Goal: Contribute content

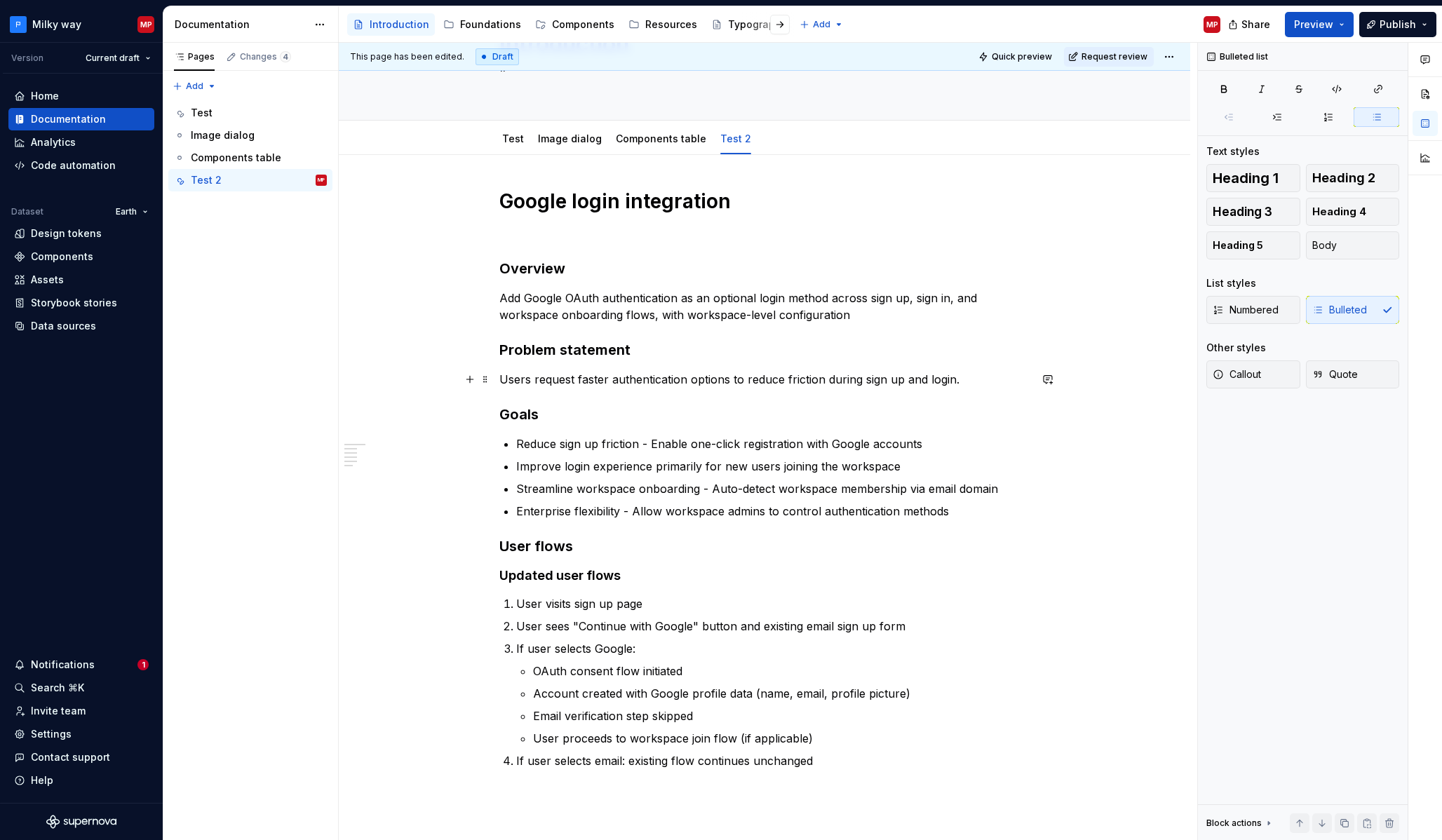
scroll to position [97, 0]
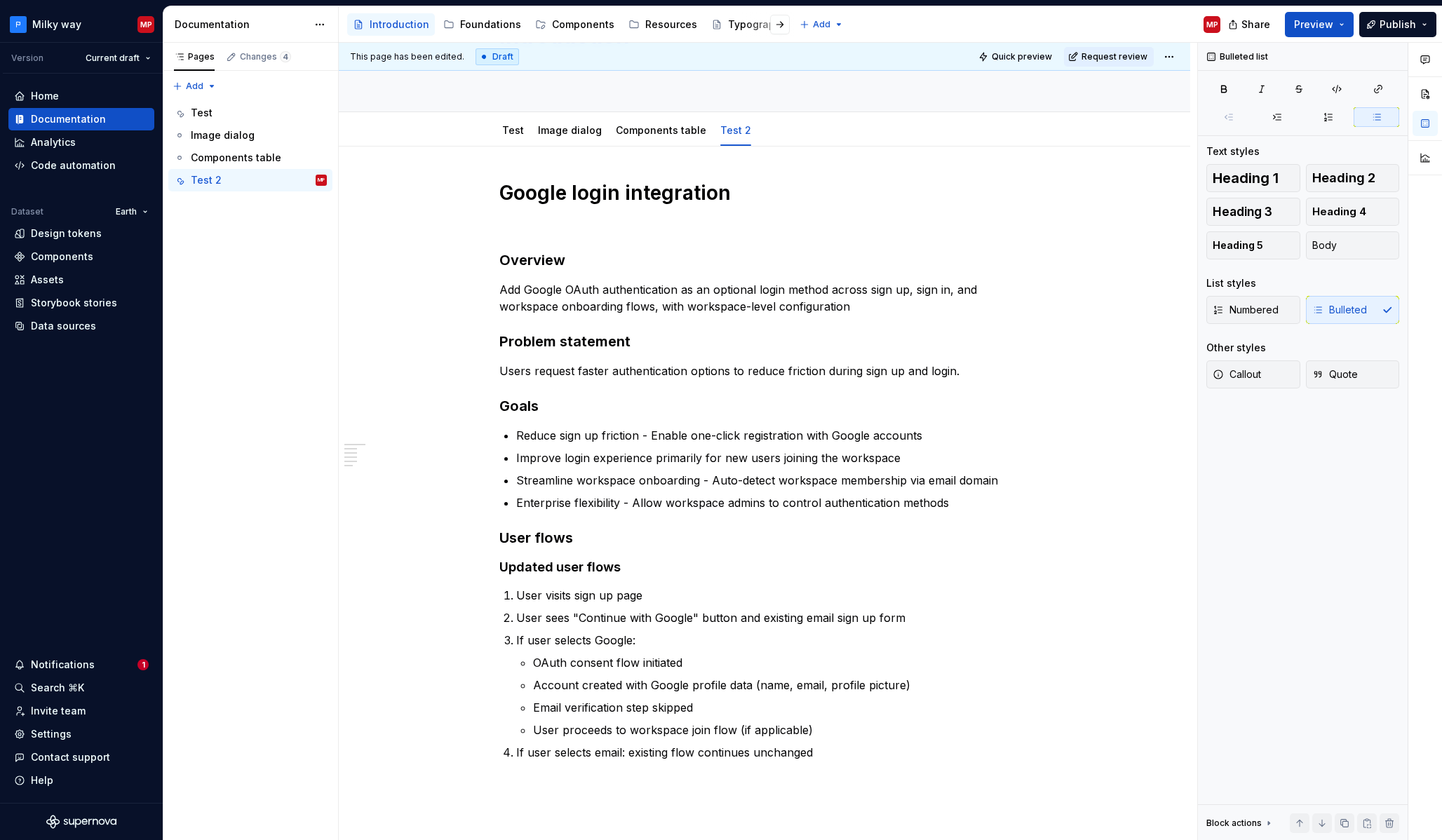
type textarea "*"
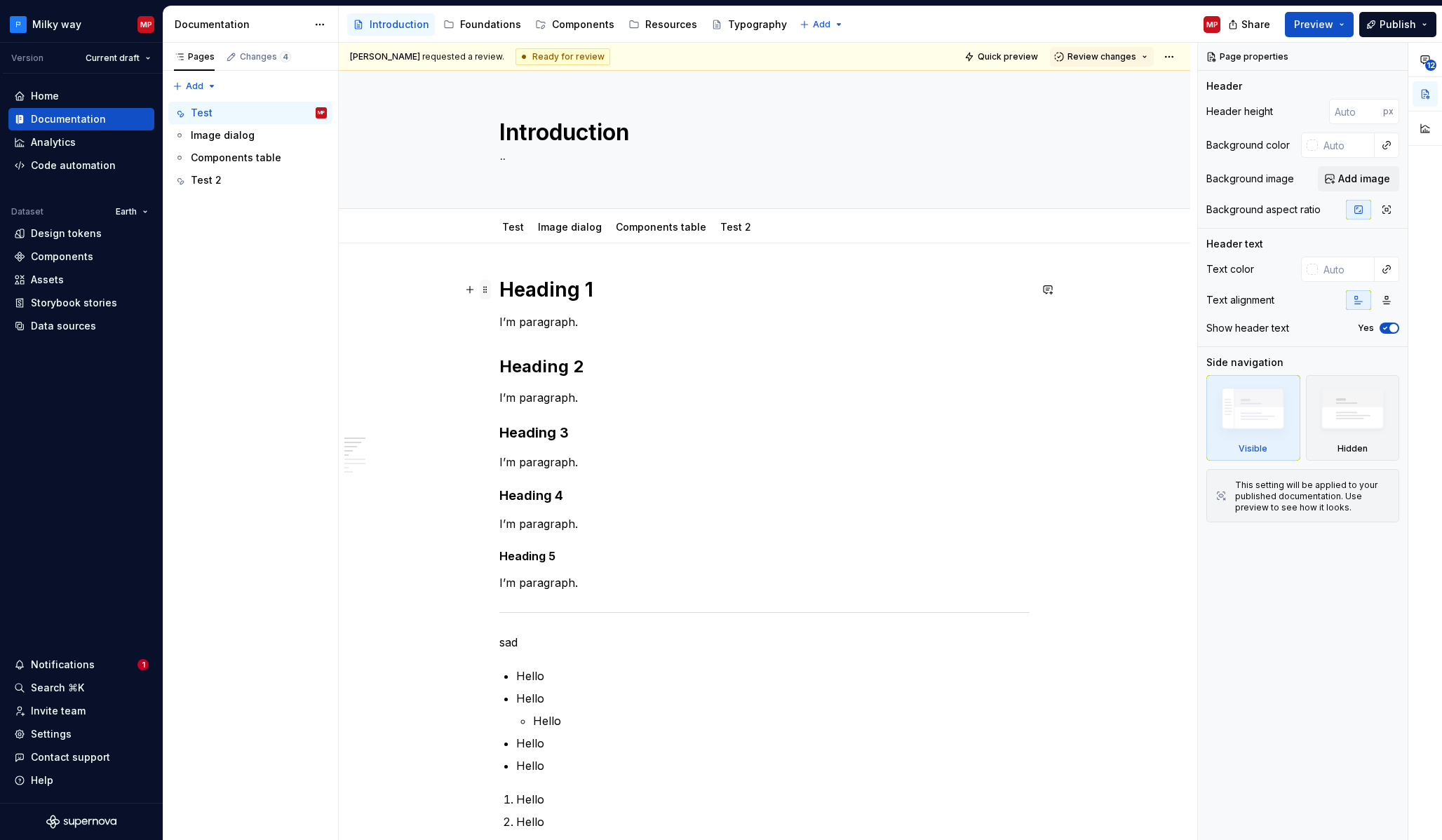
click at [491, 293] on span at bounding box center [485, 290] width 11 height 19
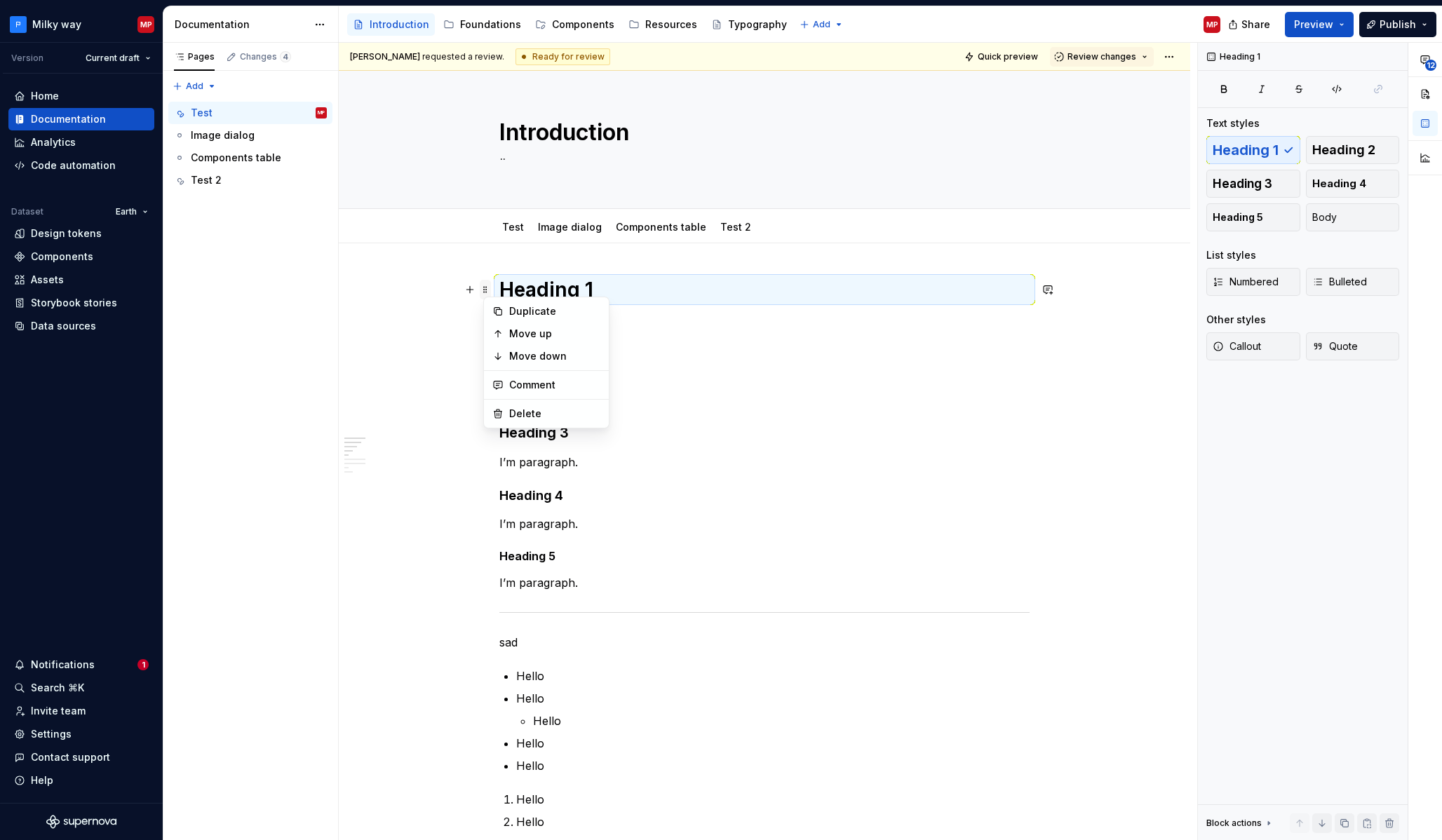
click at [487, 291] on span at bounding box center [485, 290] width 11 height 19
click at [602, 292] on h1 "Heading 1" at bounding box center [764, 289] width 530 height 25
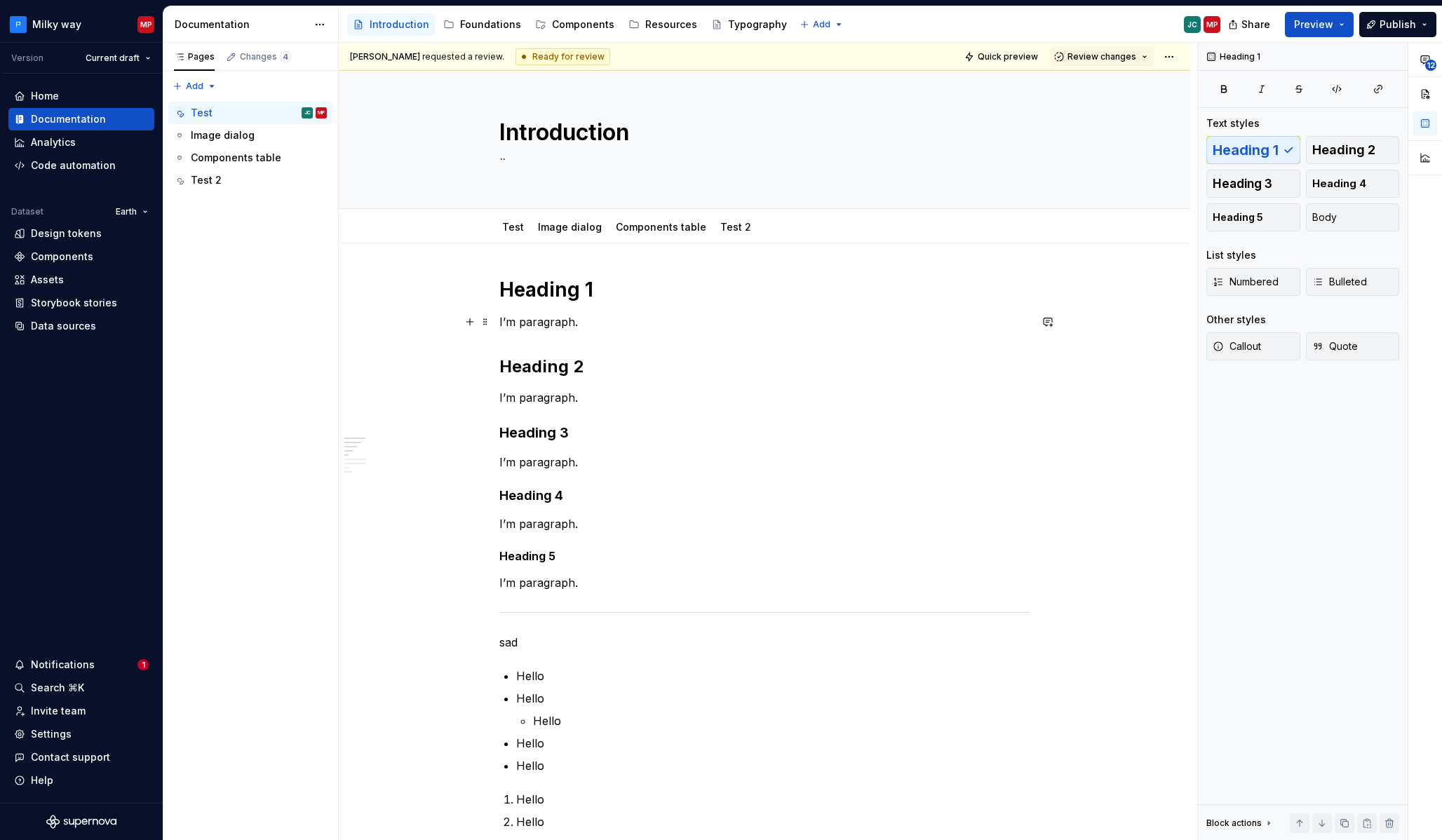
click at [579, 313] on p "I’m paragraph." at bounding box center [764, 321] width 530 height 17
click at [584, 321] on p "I’m paragraph." at bounding box center [764, 321] width 530 height 17
click at [490, 323] on span at bounding box center [485, 321] width 11 height 19
click at [603, 278] on h1 "Heading 1" at bounding box center [764, 289] width 530 height 25
click at [491, 325] on span at bounding box center [485, 321] width 11 height 19
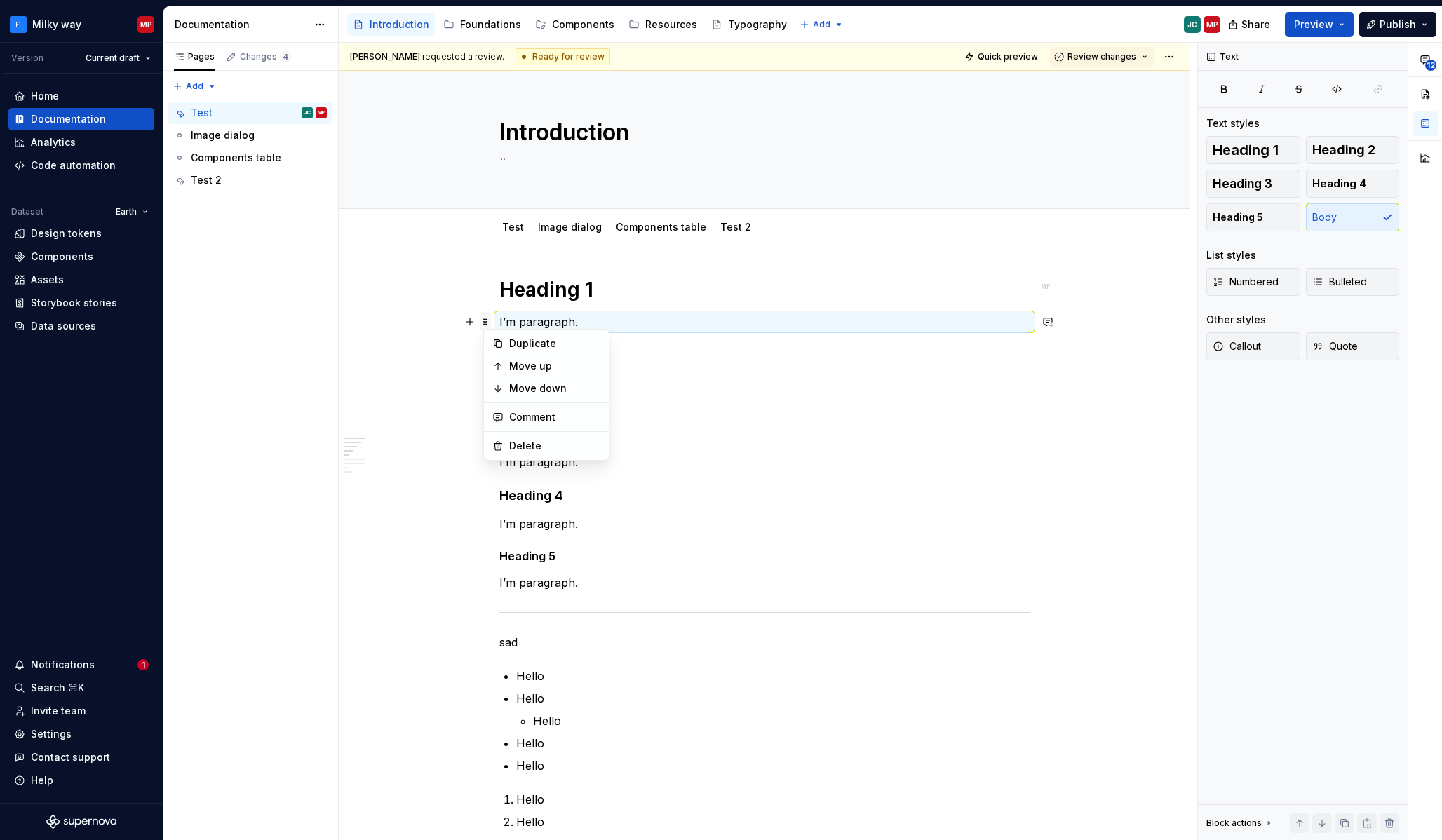
click at [488, 320] on span at bounding box center [485, 321] width 11 height 19
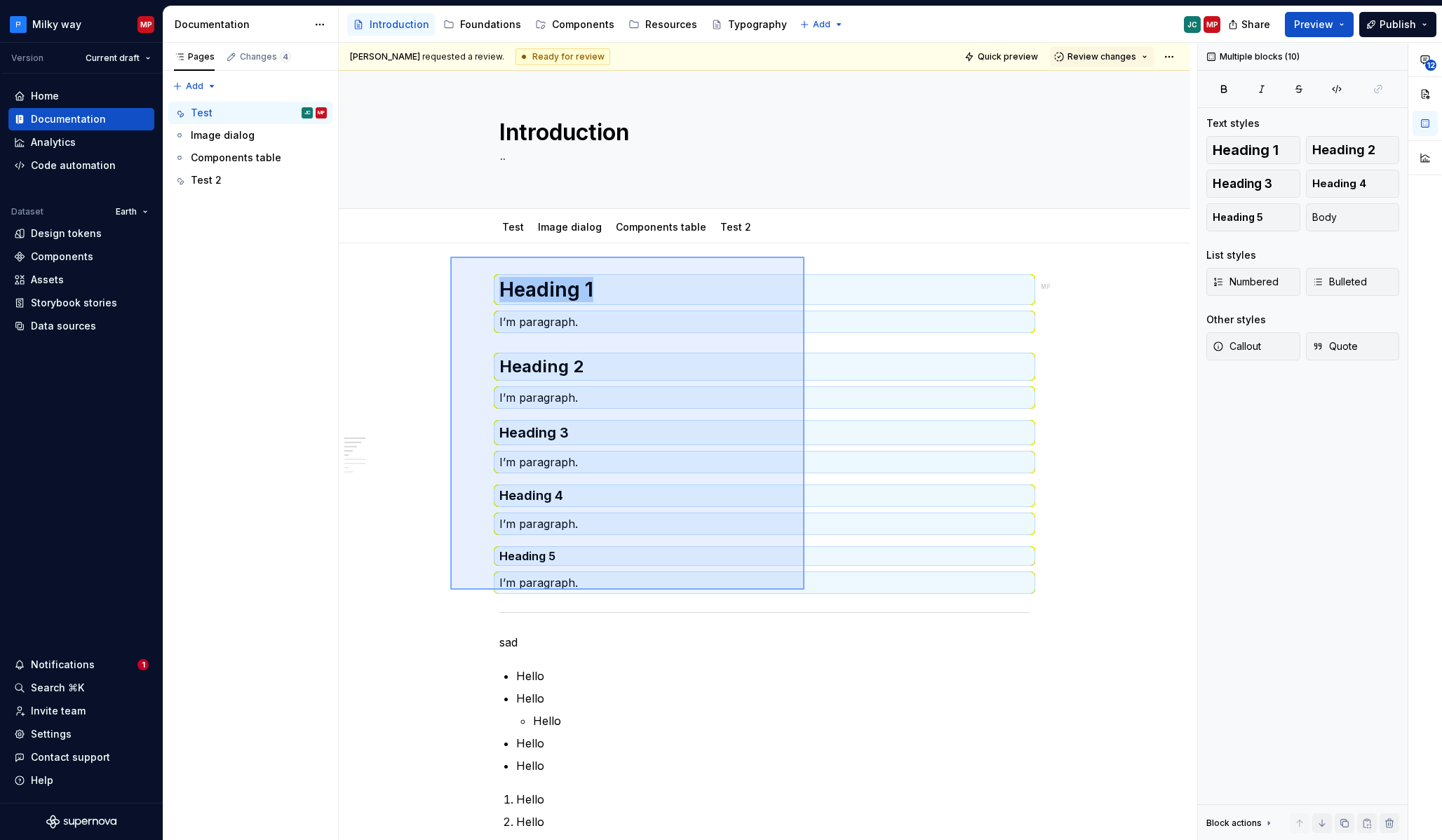
drag, startPoint x: 450, startPoint y: 257, endPoint x: 793, endPoint y: 583, distance: 473.2
click at [804, 589] on div "**********" at bounding box center [768, 442] width 858 height 798
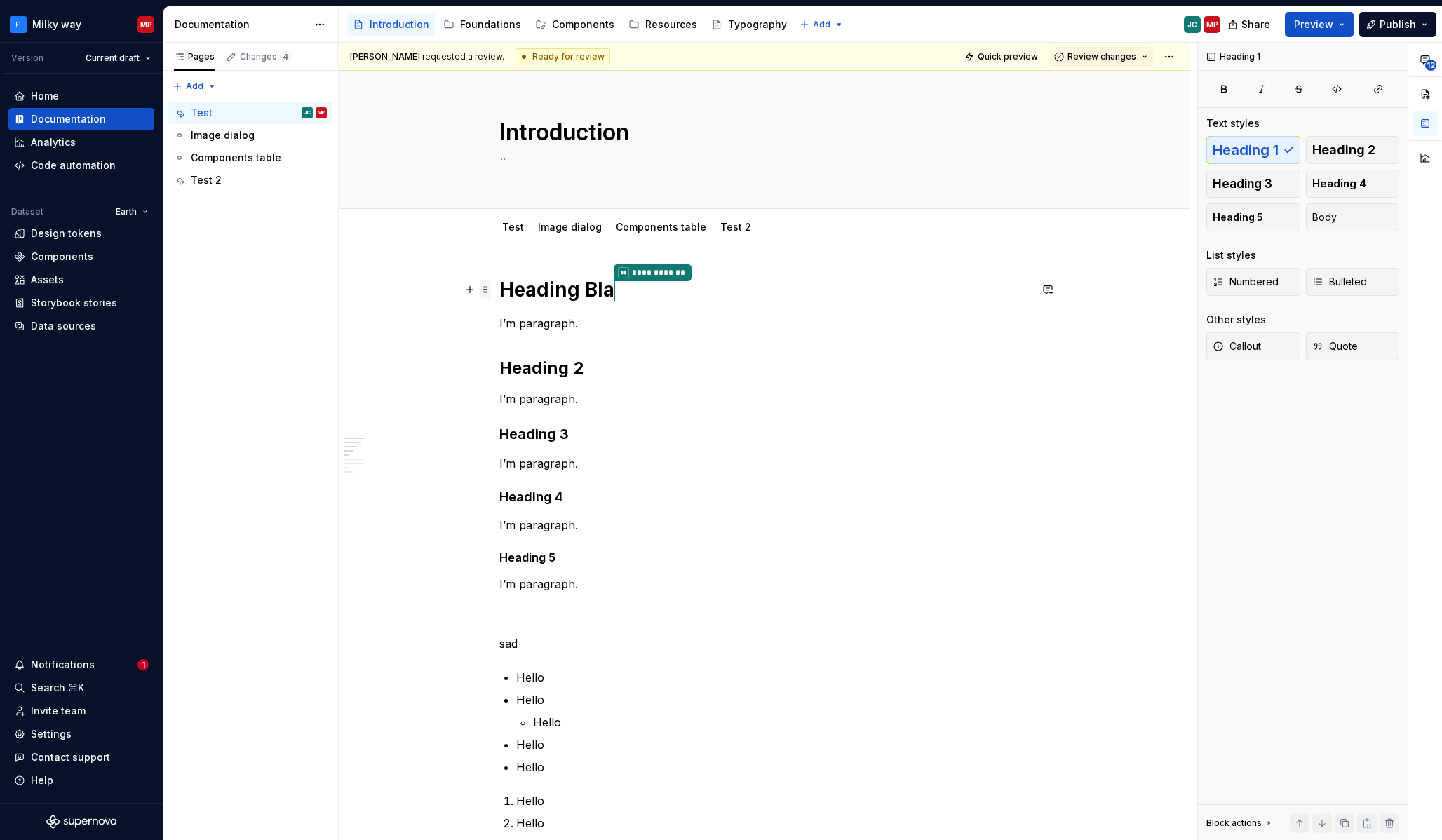
click at [487, 291] on span at bounding box center [485, 290] width 11 height 19
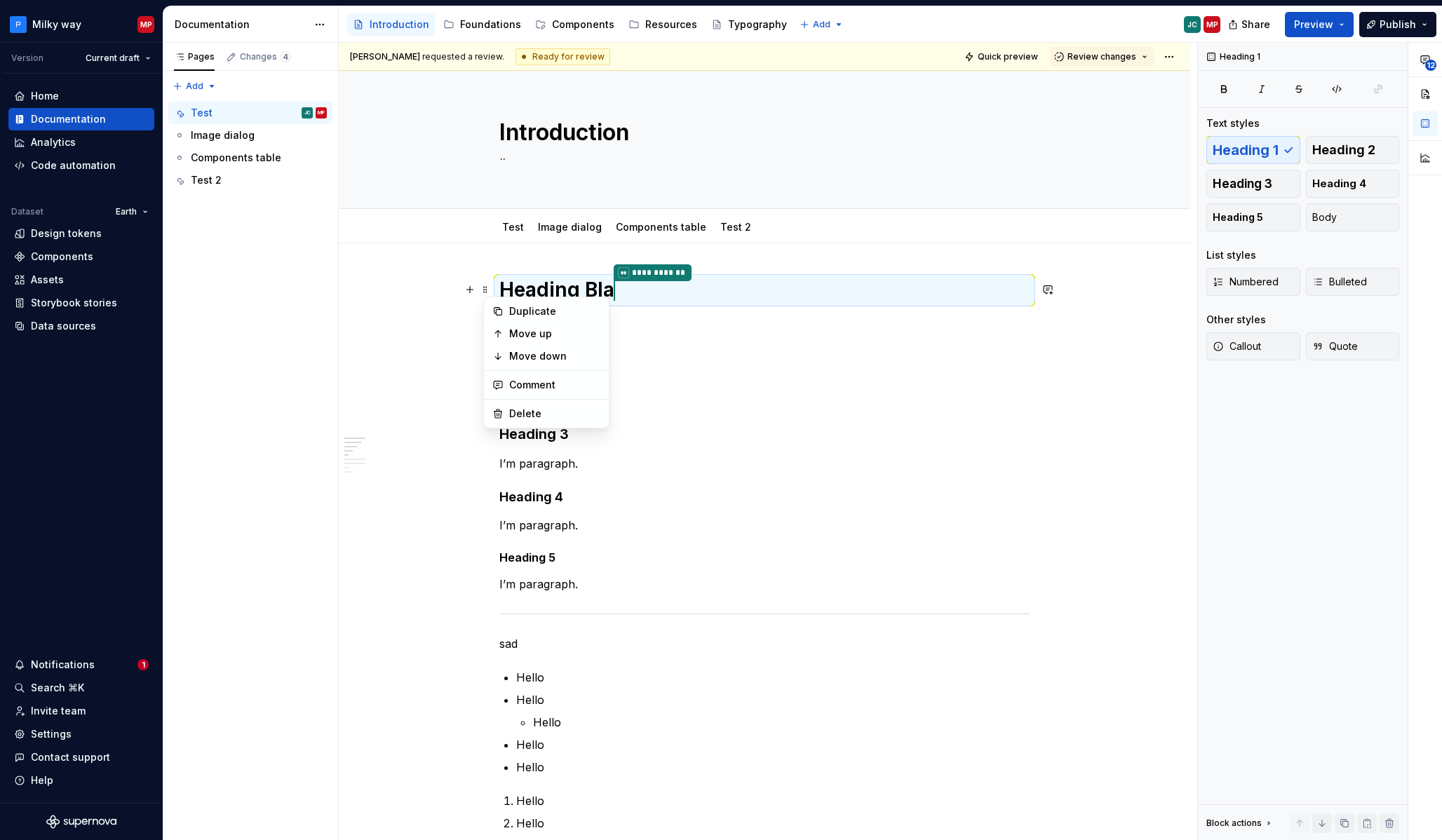
click at [491, 274] on div "**********" at bounding box center [768, 442] width 858 height 798
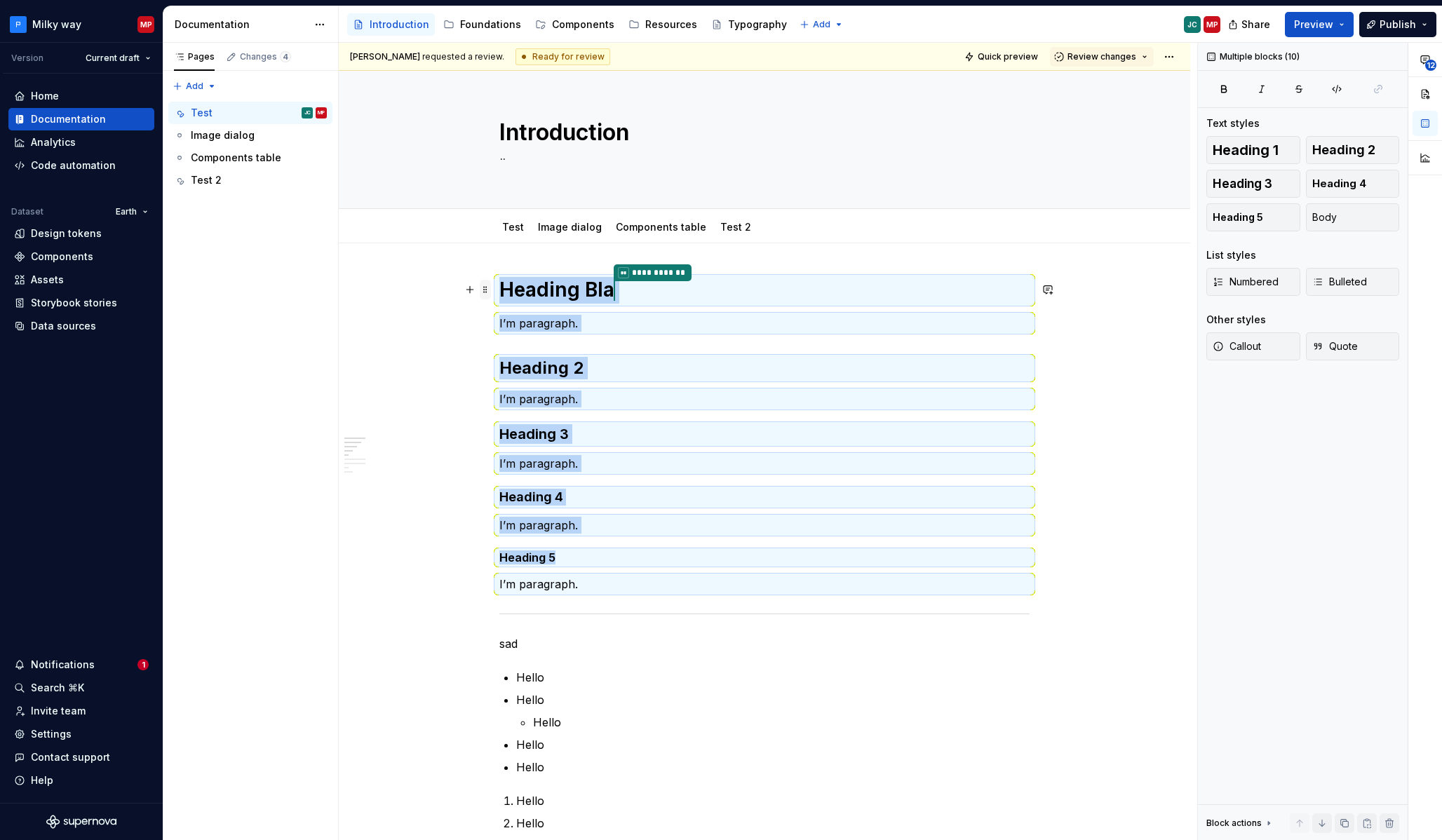
click at [489, 286] on span at bounding box center [485, 290] width 11 height 19
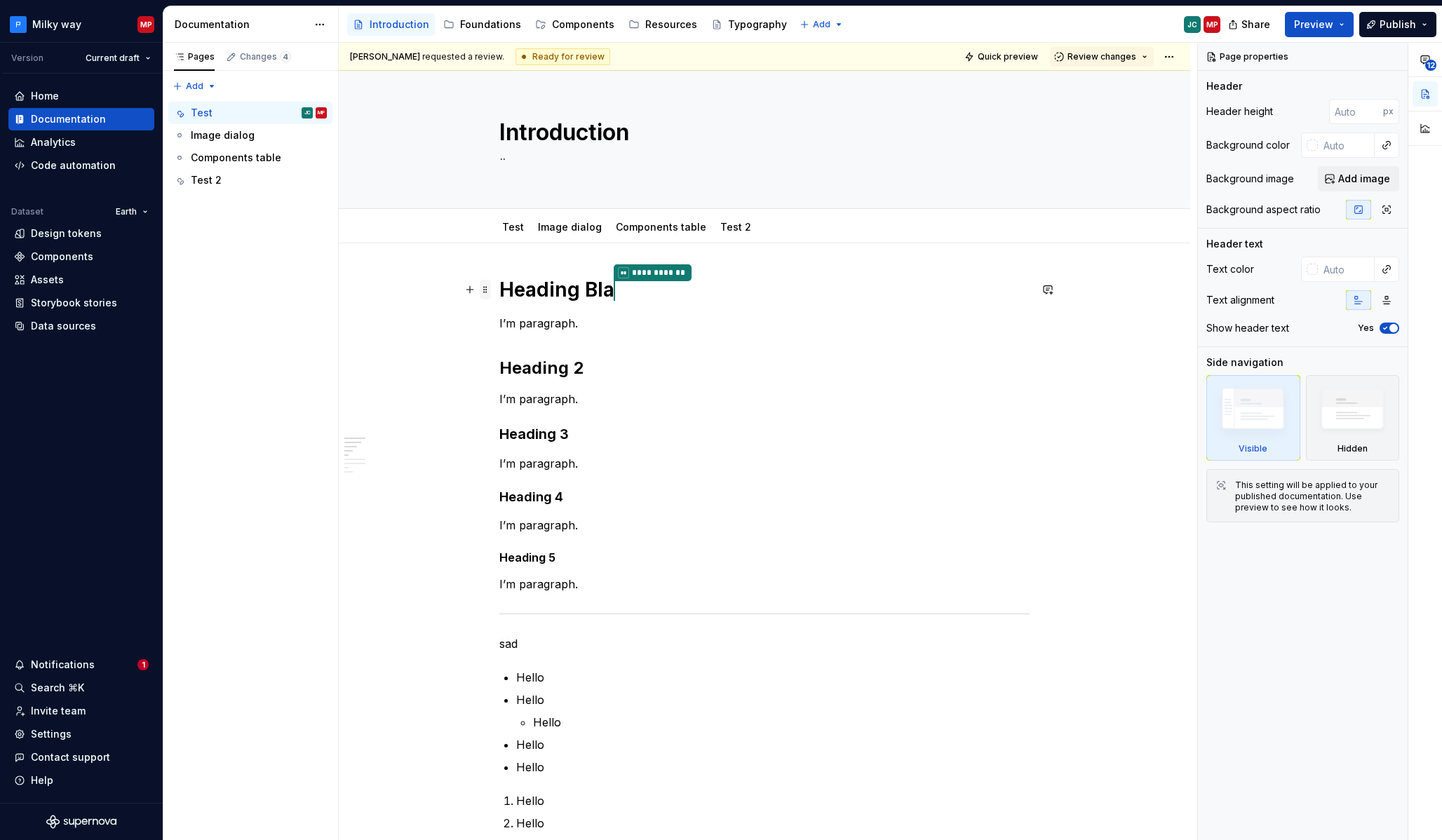
click at [487, 290] on span at bounding box center [485, 290] width 11 height 19
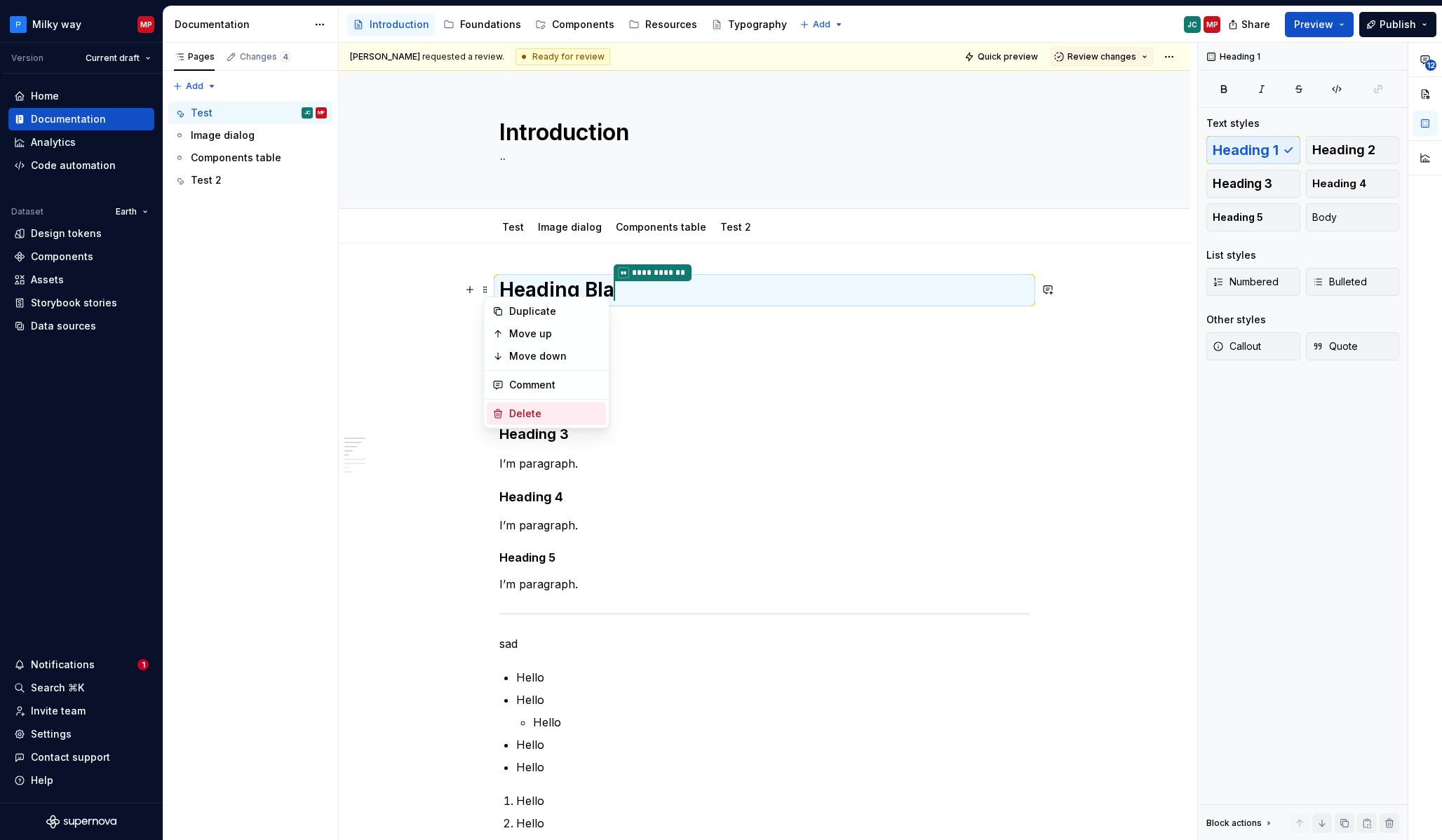
click at [546, 405] on div "Delete" at bounding box center [546, 414] width 119 height 23
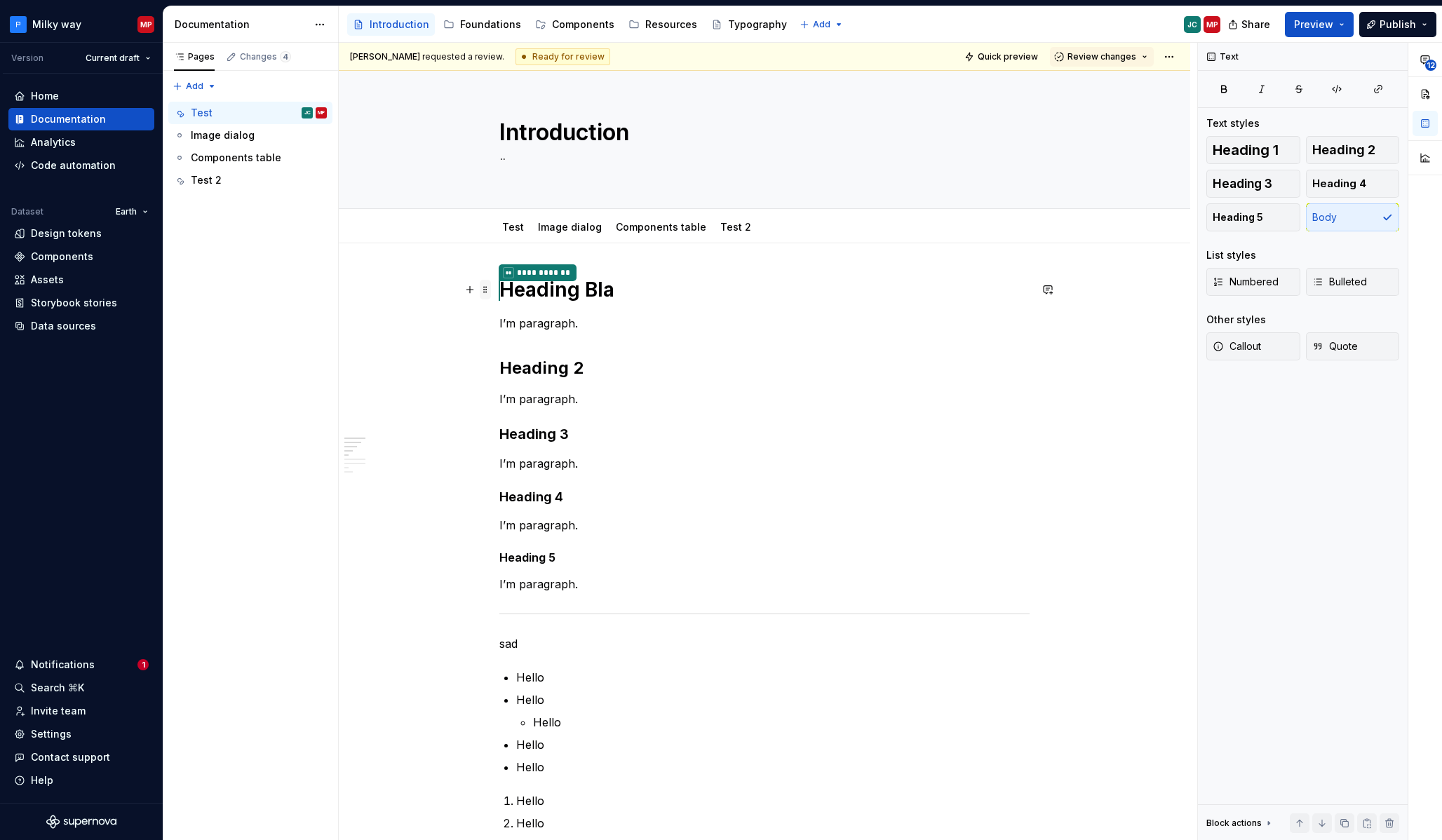
click at [486, 291] on span at bounding box center [485, 290] width 11 height 19
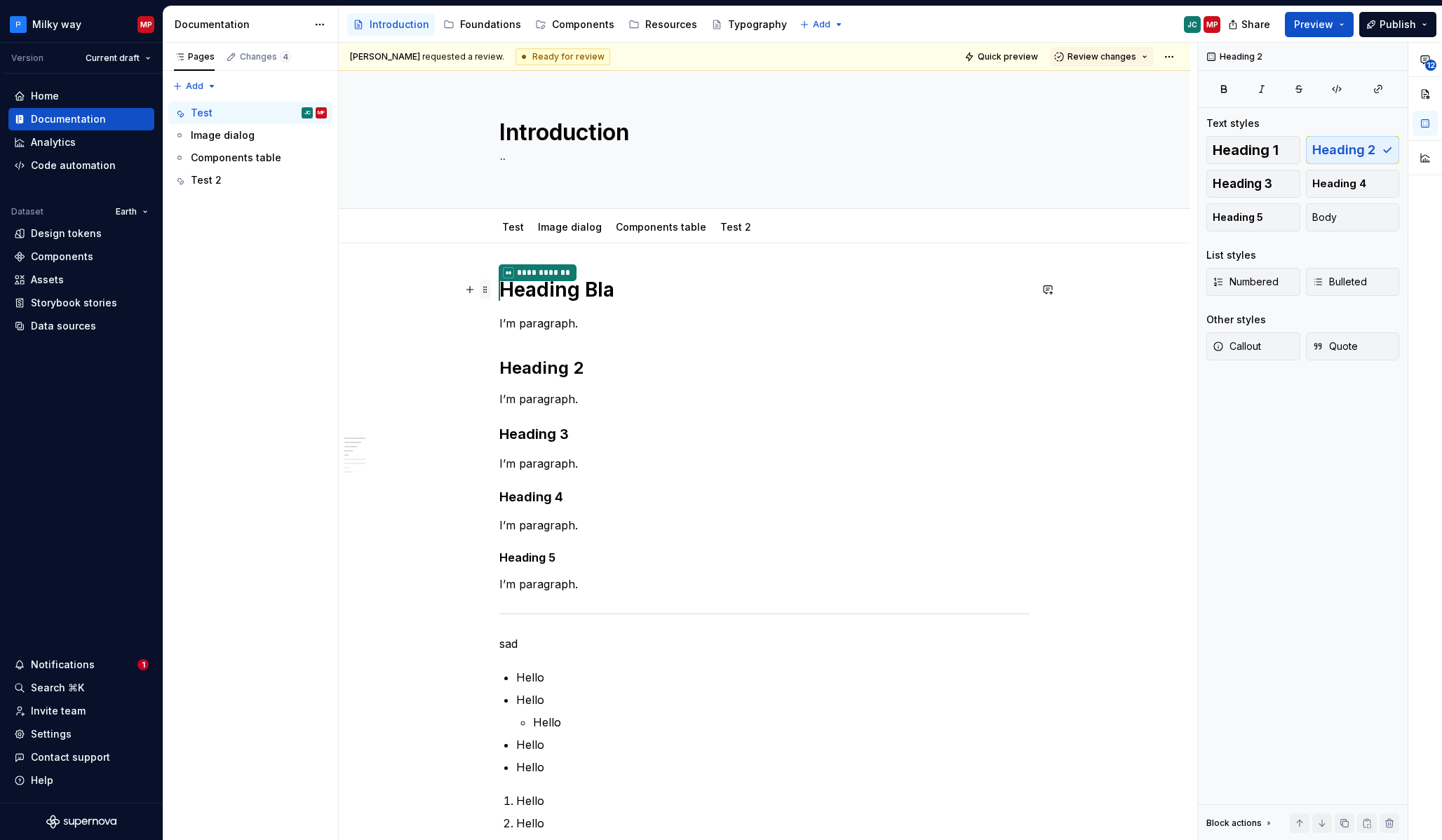
click at [491, 292] on span at bounding box center [485, 290] width 11 height 19
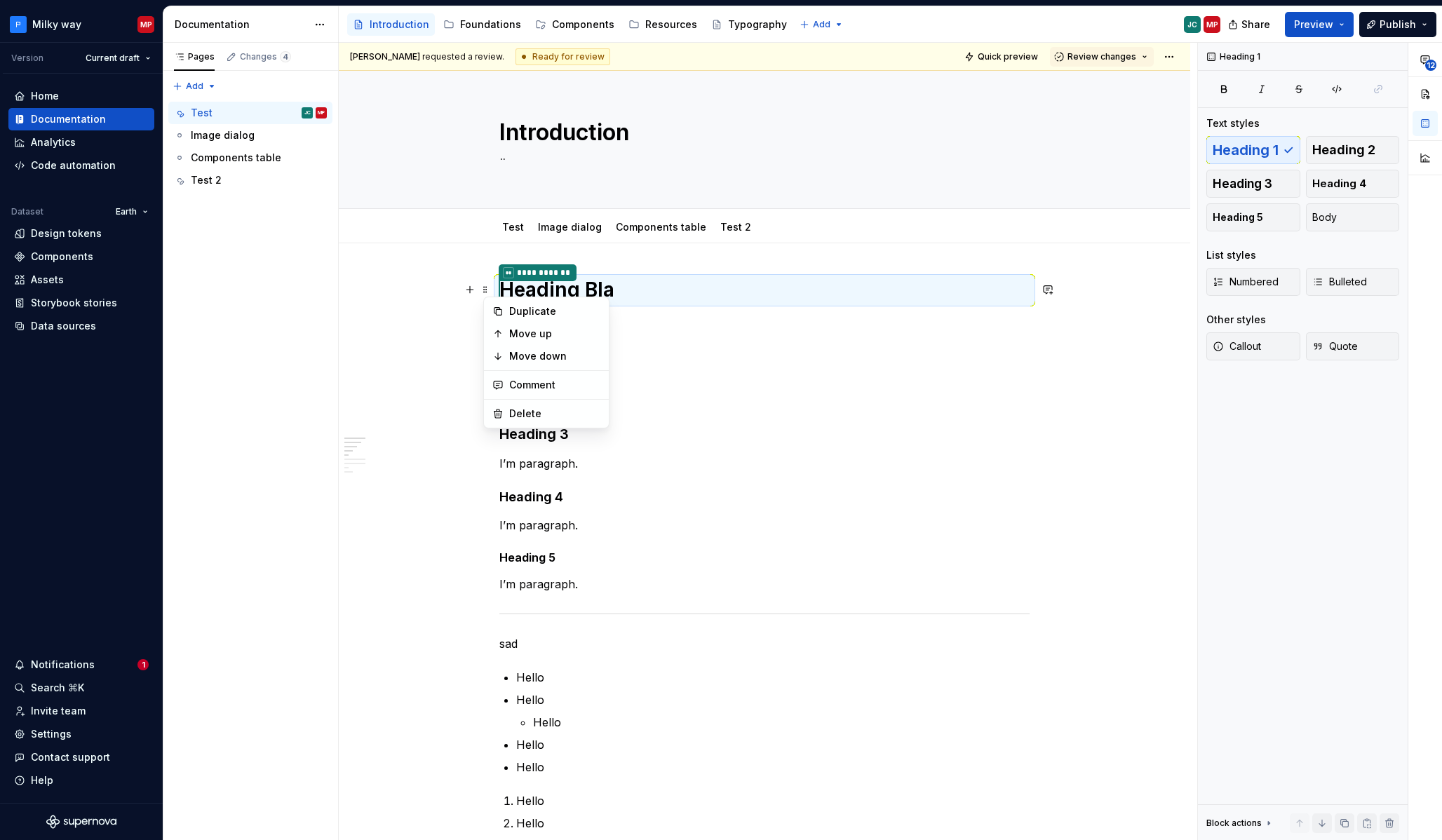
click at [419, 278] on div "**********" at bounding box center [768, 442] width 858 height 798
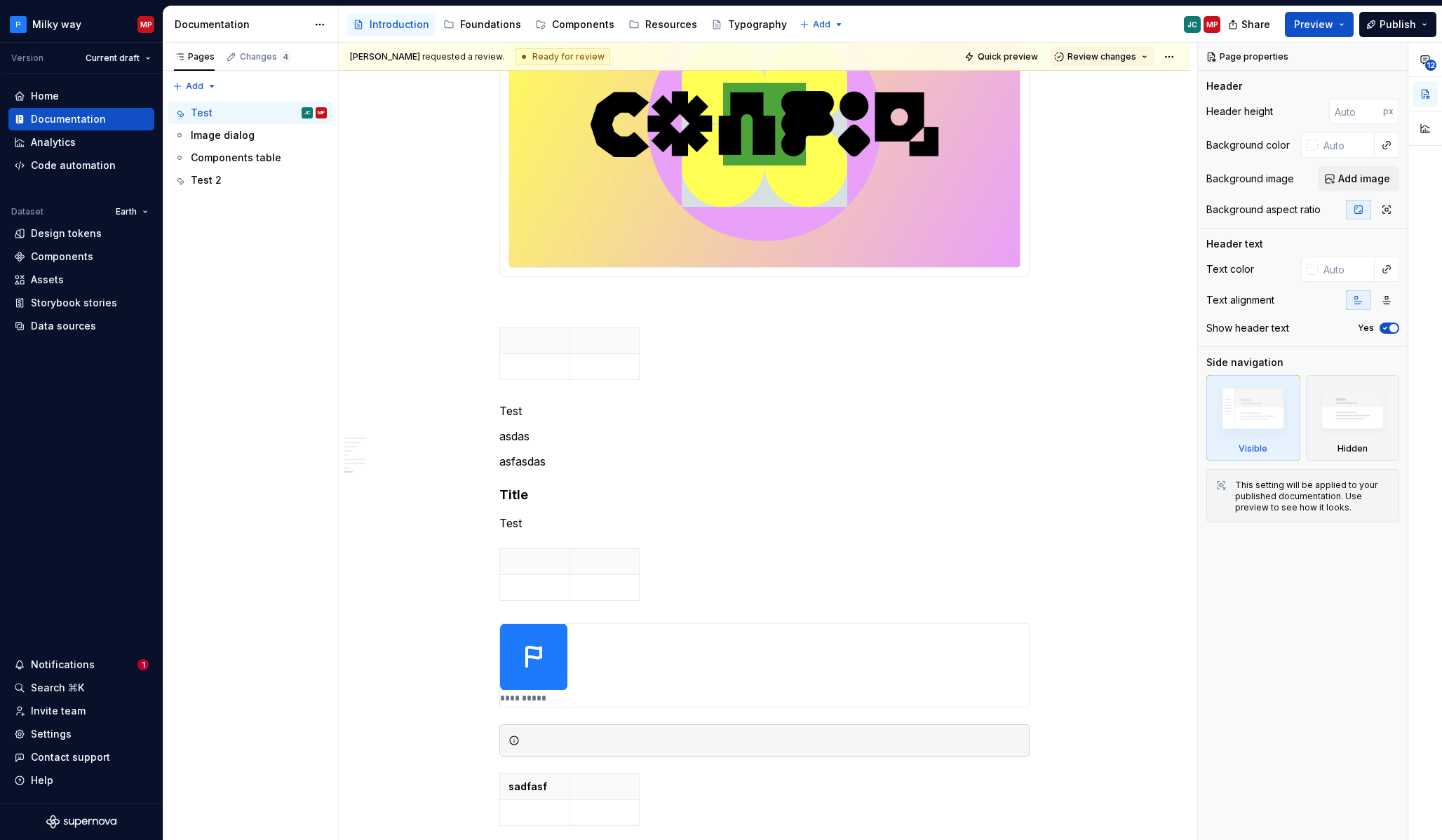
scroll to position [9038, 0]
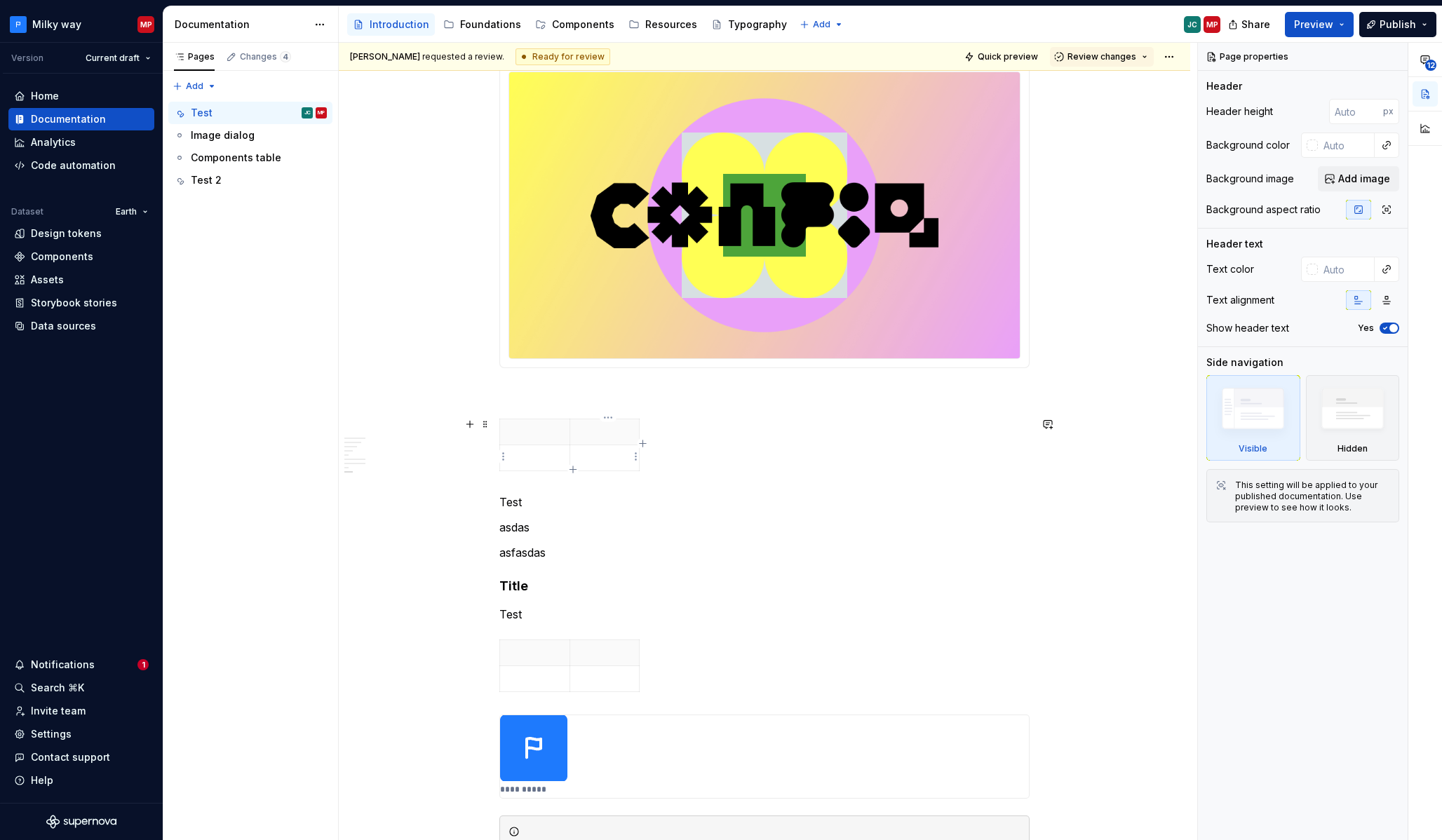
click at [593, 465] on td at bounding box center [604, 457] width 70 height 26
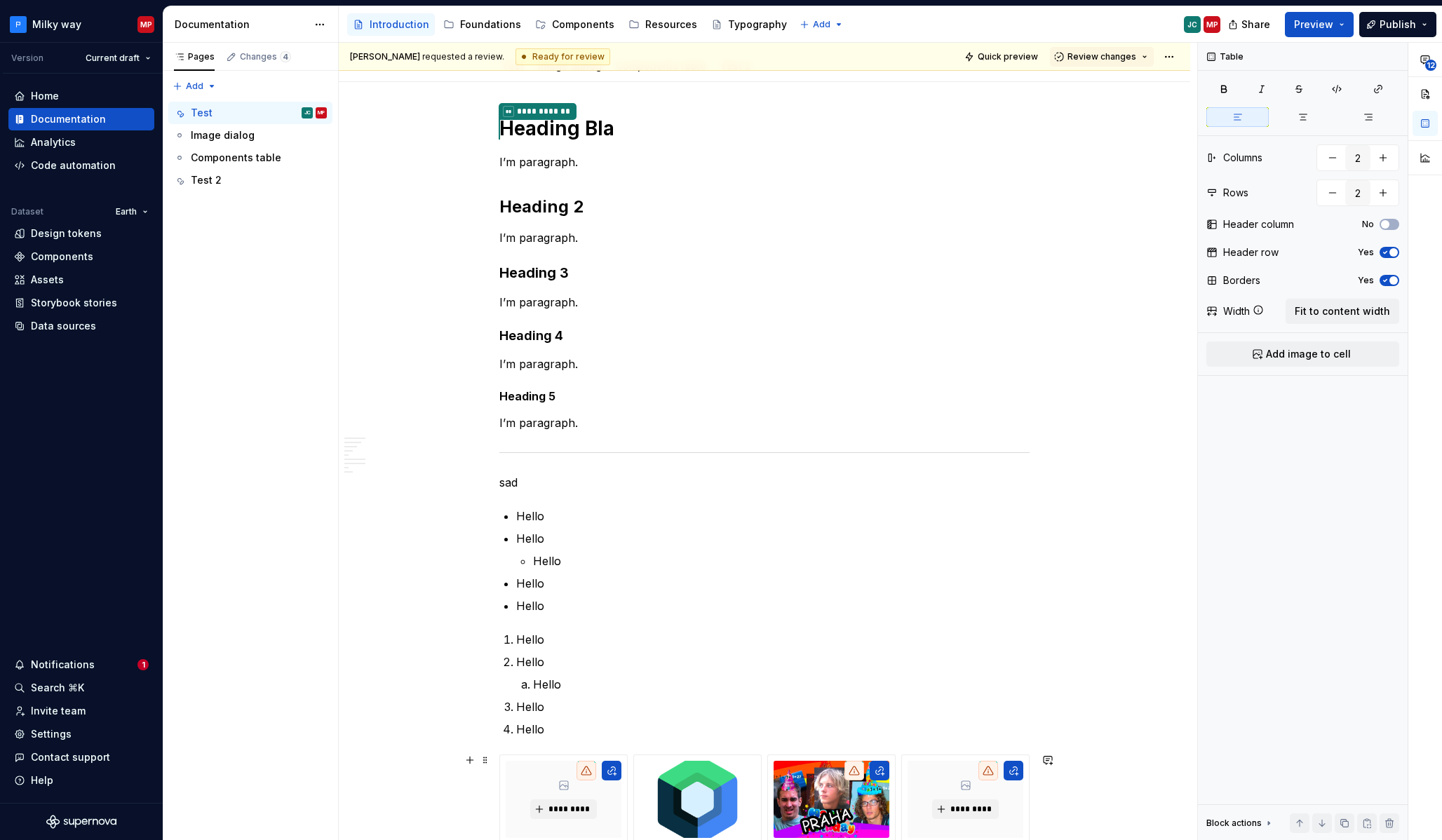
scroll to position [0, 0]
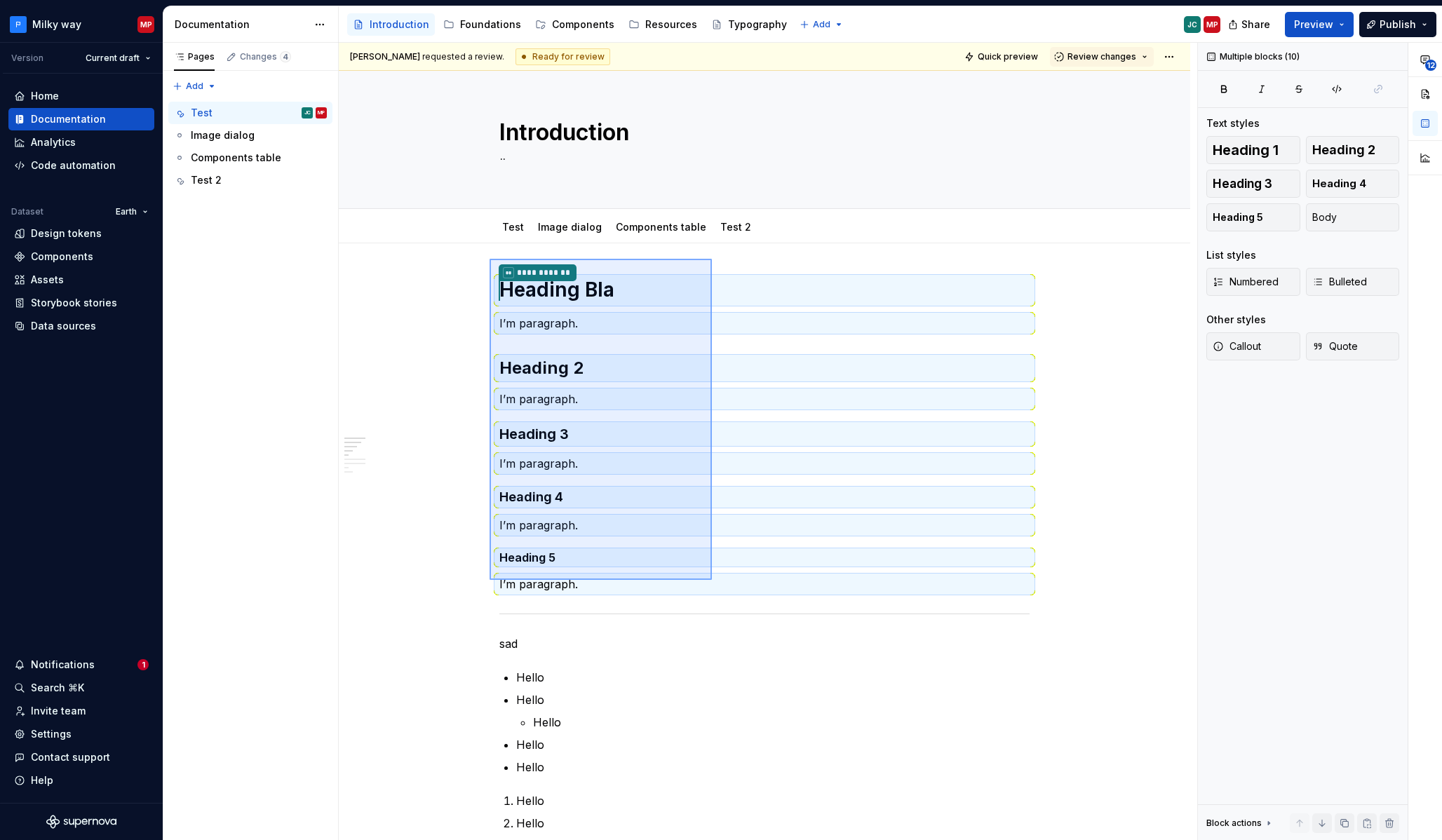
drag, startPoint x: 490, startPoint y: 259, endPoint x: 704, endPoint y: 582, distance: 387.5
click at [712, 583] on div "**********" at bounding box center [768, 442] width 858 height 798
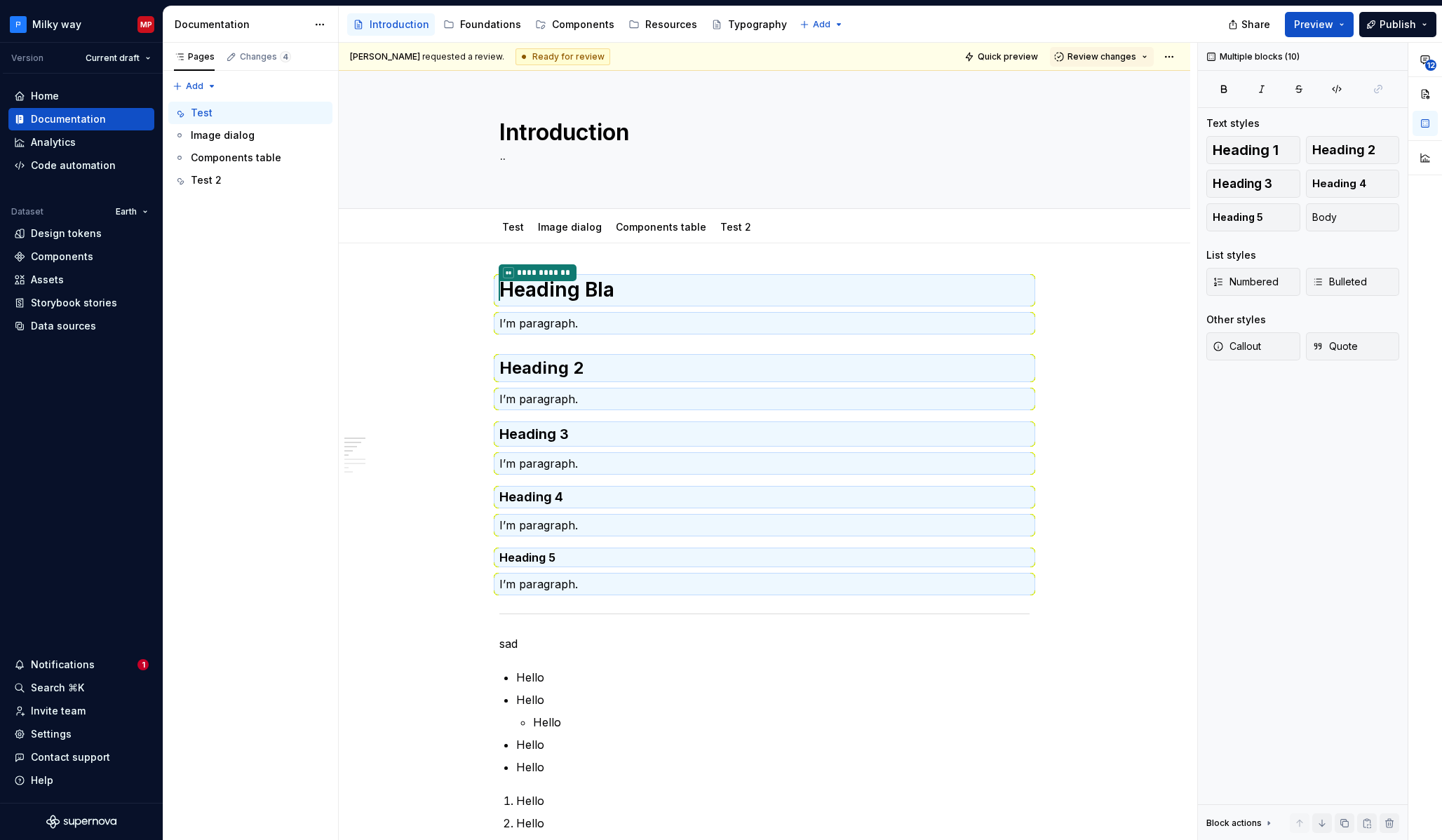
type textarea "*"
